Goal: Find specific page/section: Find specific page/section

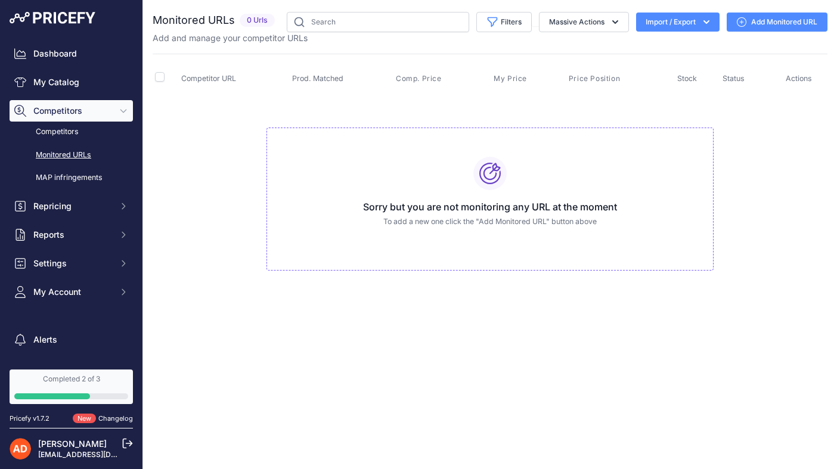
click at [70, 152] on link "Monitored URLs" at bounding box center [71, 155] width 123 height 21
click at [71, 386] on link "Completed 2 of 3" at bounding box center [71, 387] width 123 height 35
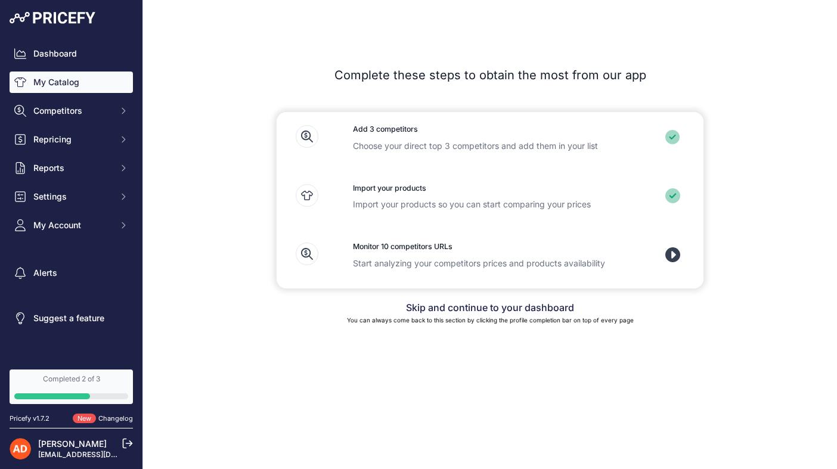
click at [67, 86] on link "My Catalog" at bounding box center [71, 82] width 123 height 21
